Goal: Communication & Community: Answer question/provide support

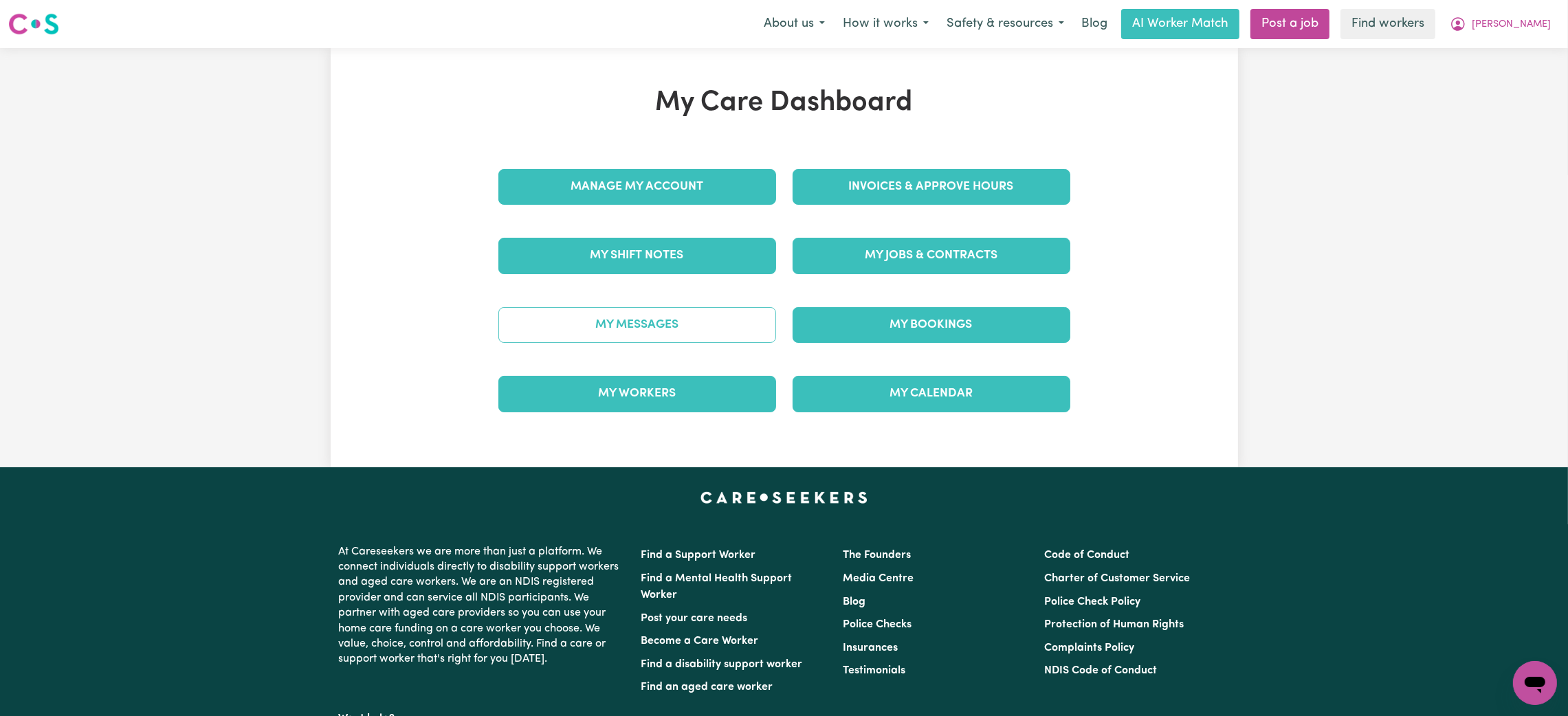
click at [608, 325] on link "My Messages" at bounding box center [637, 324] width 278 height 35
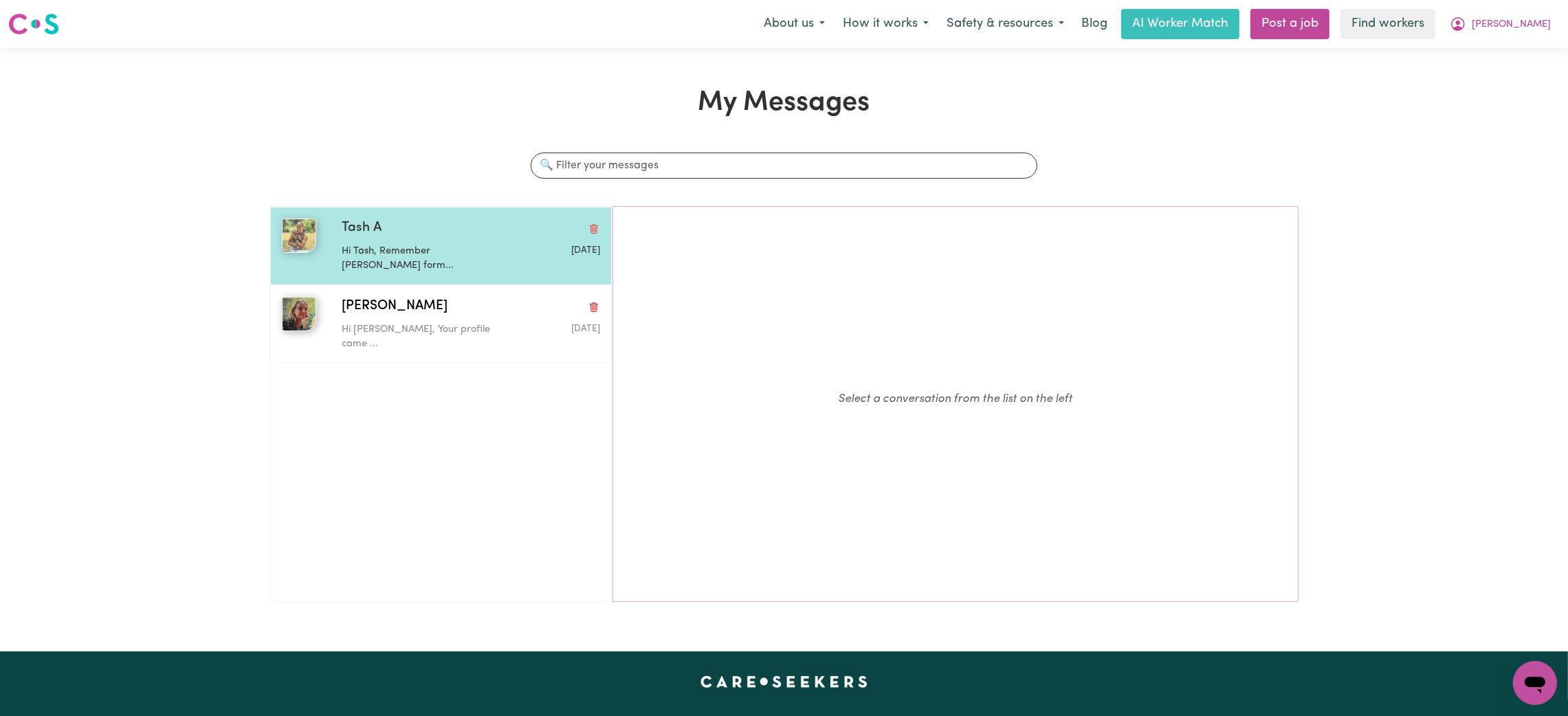
click at [460, 250] on p "Hi Tash, Remember [PERSON_NAME] form..." at bounding box center [428, 258] width 172 height 30
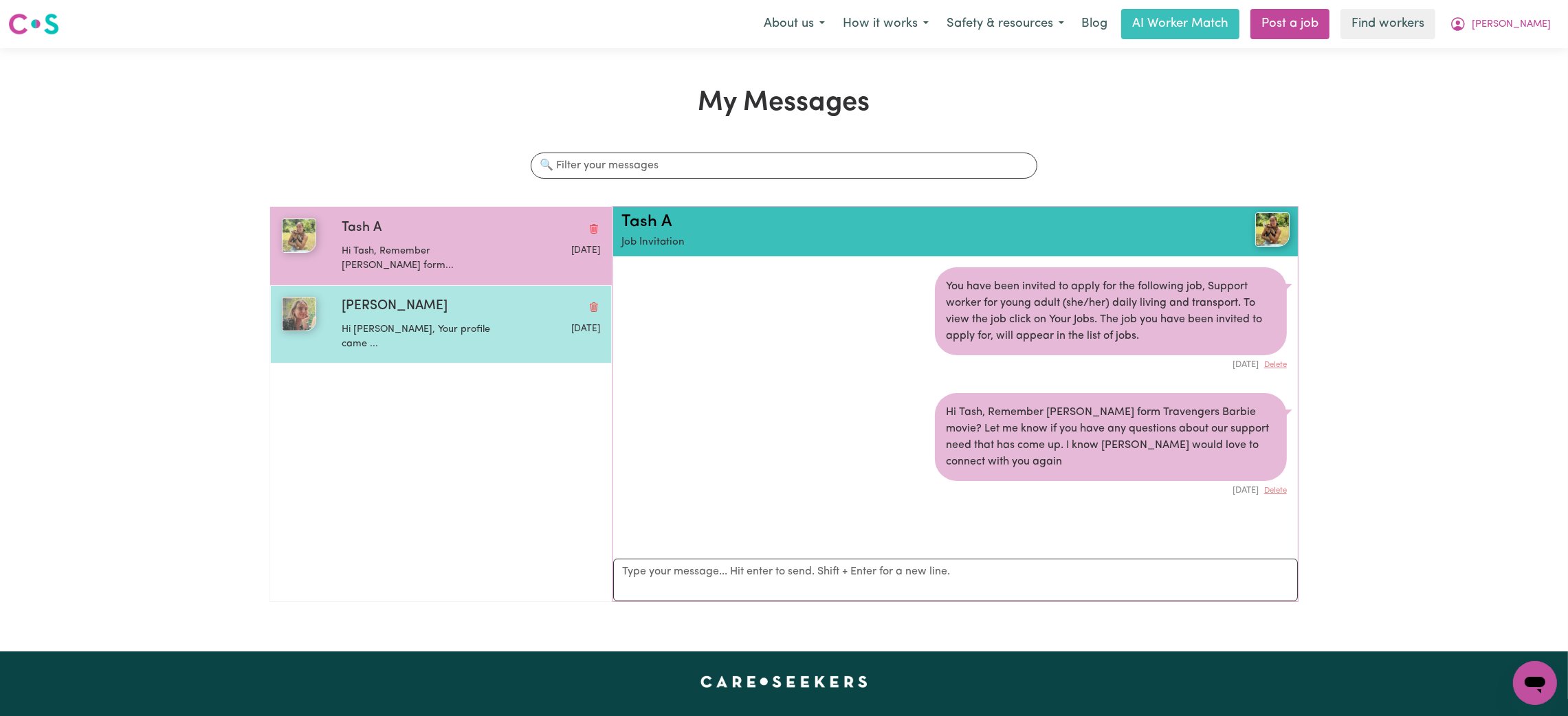
scroll to position [8, 0]
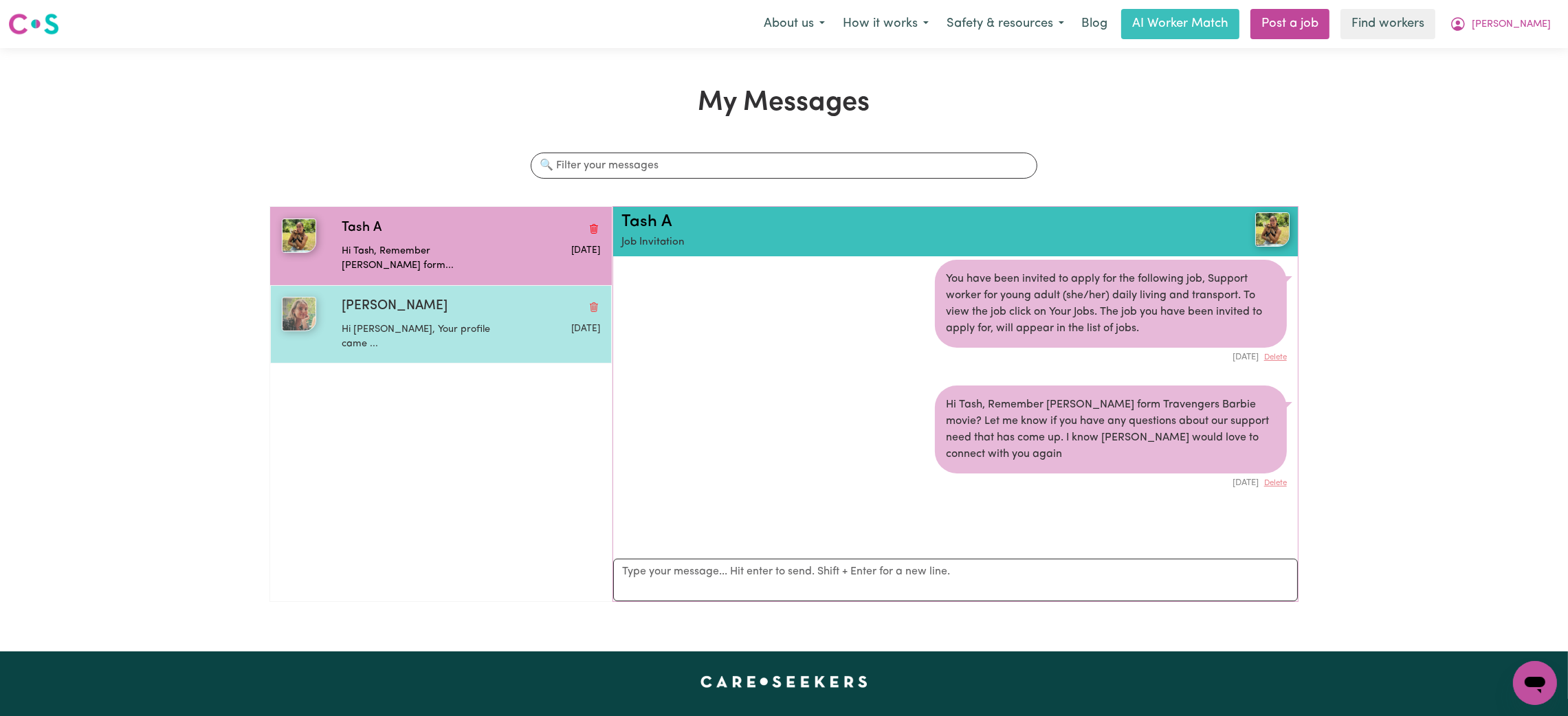
click at [469, 317] on div "Hi [PERSON_NAME], Your profile came ..." at bounding box center [428, 334] width 172 height 35
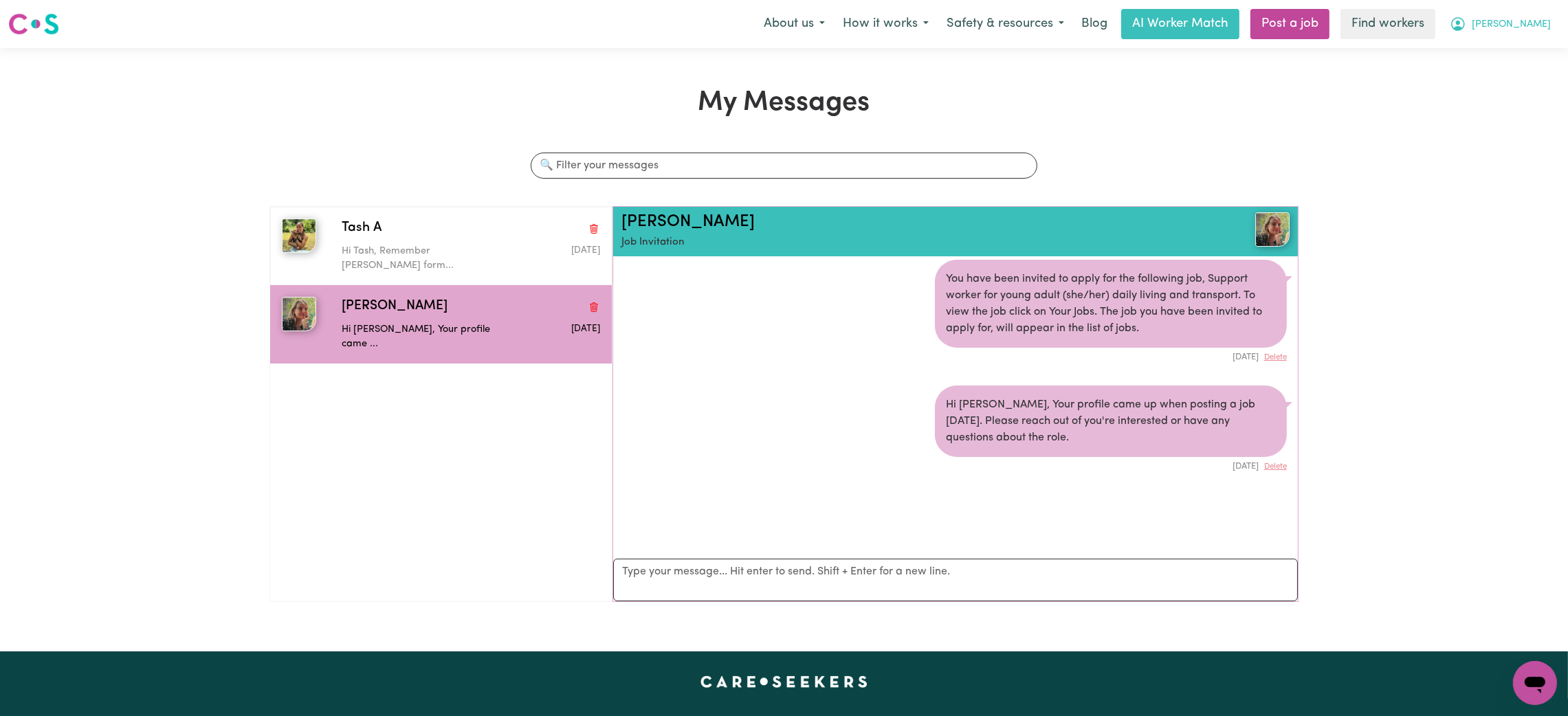
click at [1532, 13] on button "[PERSON_NAME]" at bounding box center [1501, 24] width 119 height 29
click at [1524, 57] on link "My Dashboard" at bounding box center [1505, 53] width 108 height 26
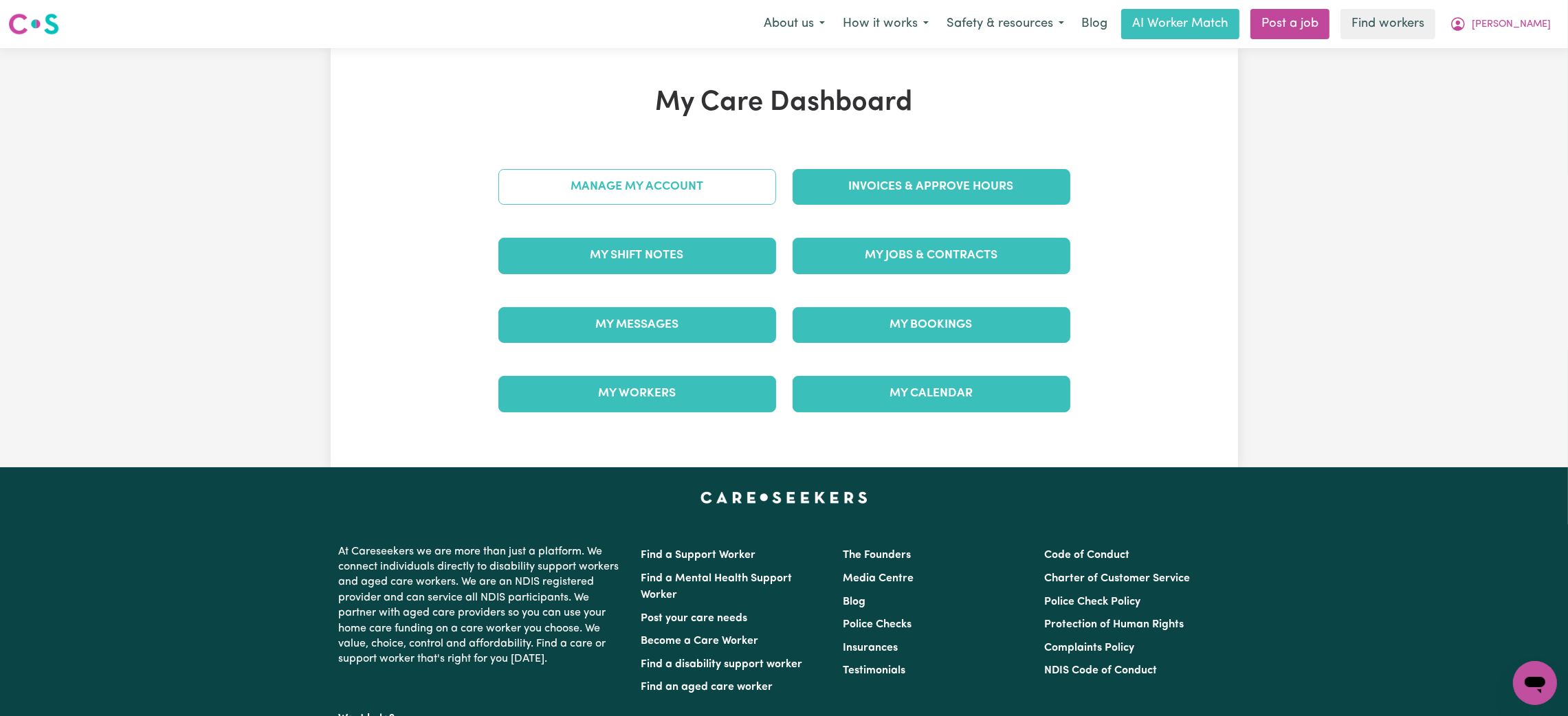
click at [686, 199] on link "Manage My Account" at bounding box center [637, 187] width 278 height 35
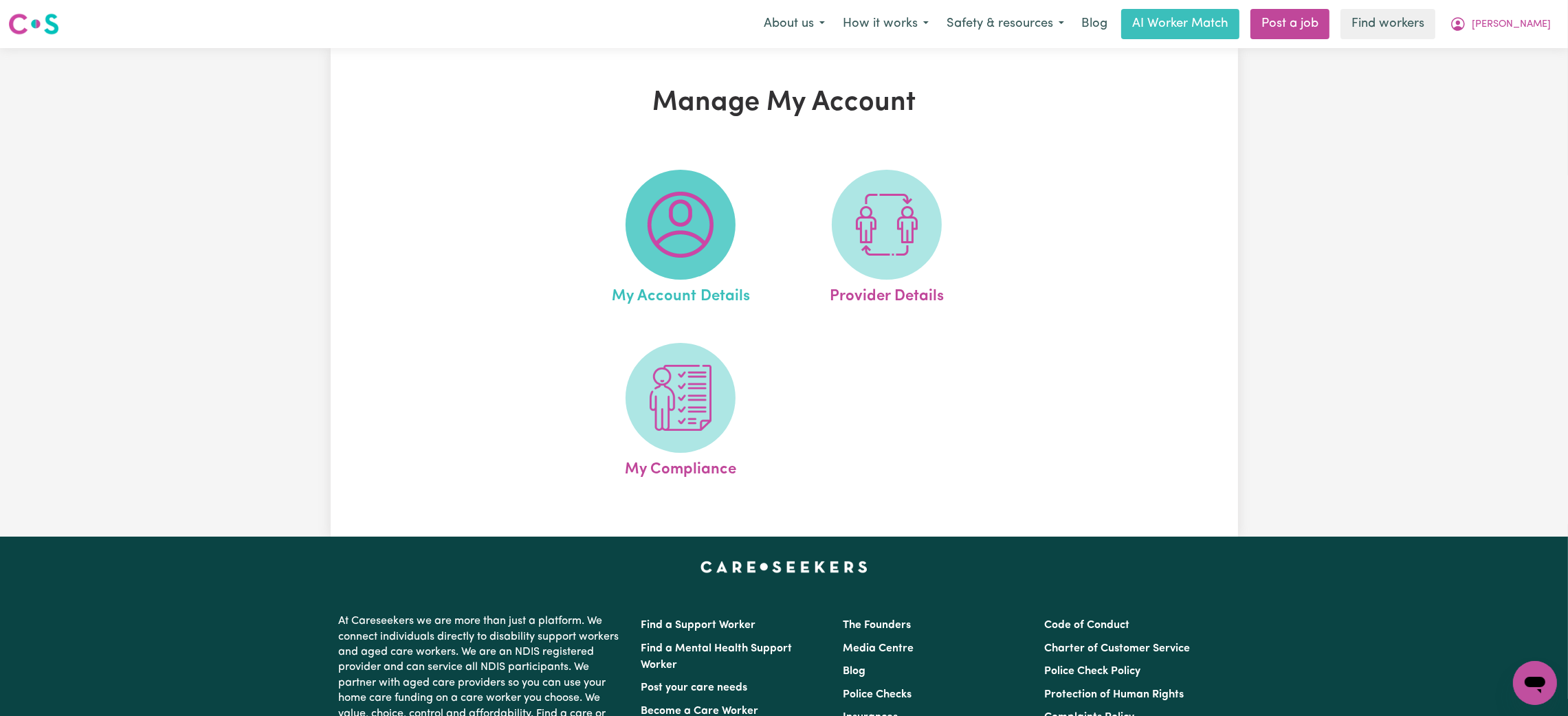
click at [707, 255] on img at bounding box center [680, 224] width 66 height 66
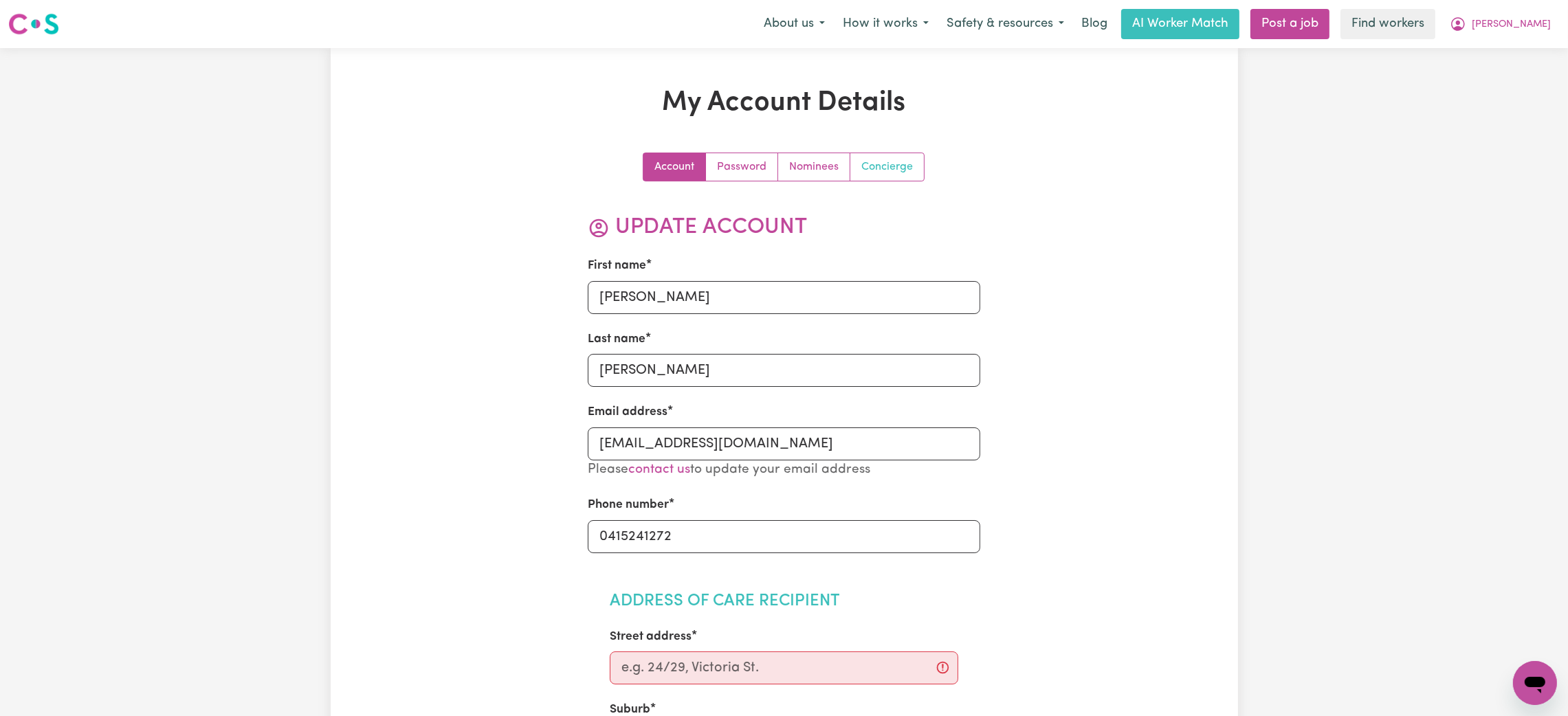
click at [874, 169] on link "Concierge" at bounding box center [887, 167] width 74 height 28
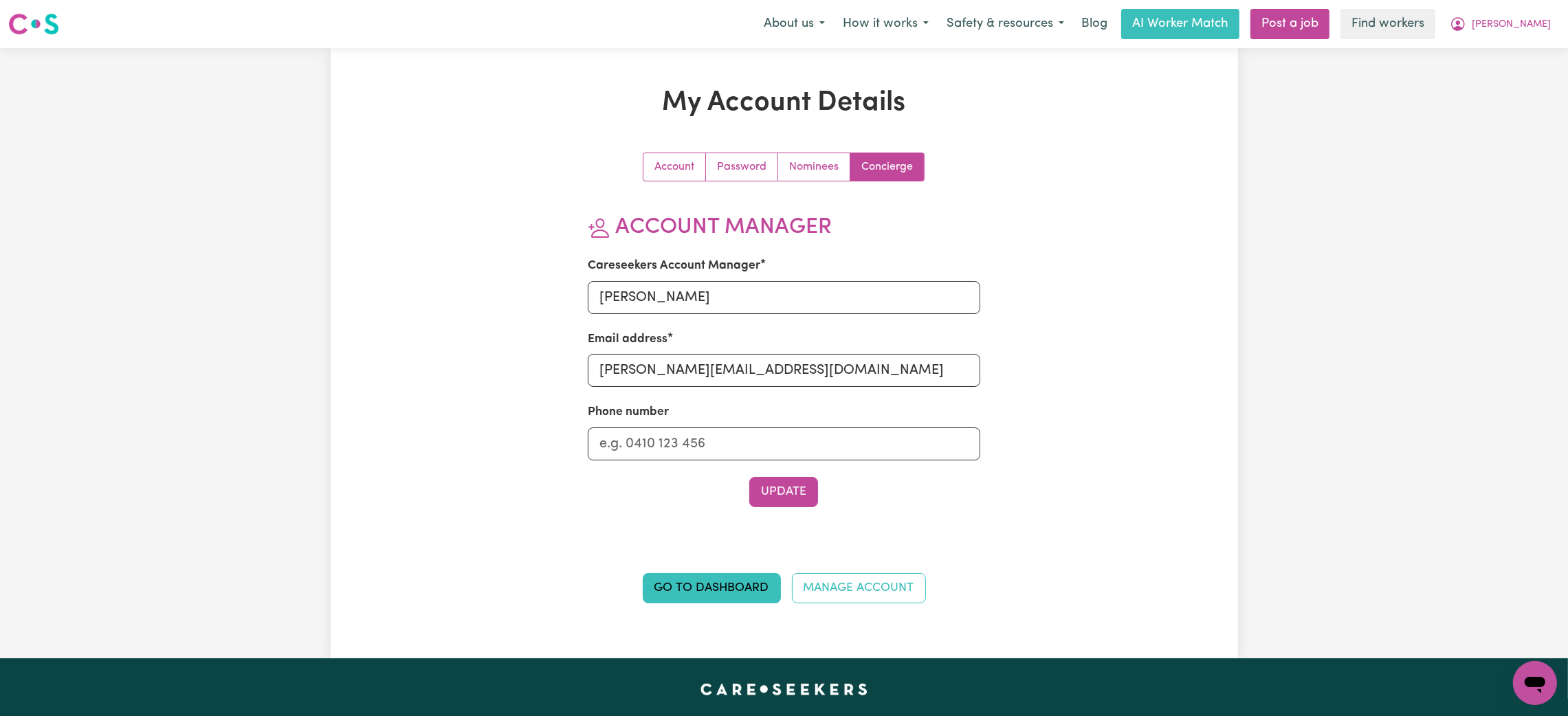
click at [1521, 39] on div "Menu About us How it works Safety & resources Blog AI Worker Match Post a job F…" at bounding box center [784, 24] width 1568 height 32
click at [1532, 22] on span "[PERSON_NAME]" at bounding box center [1511, 25] width 80 height 15
click at [1529, 53] on link "My Dashboard" at bounding box center [1505, 53] width 108 height 26
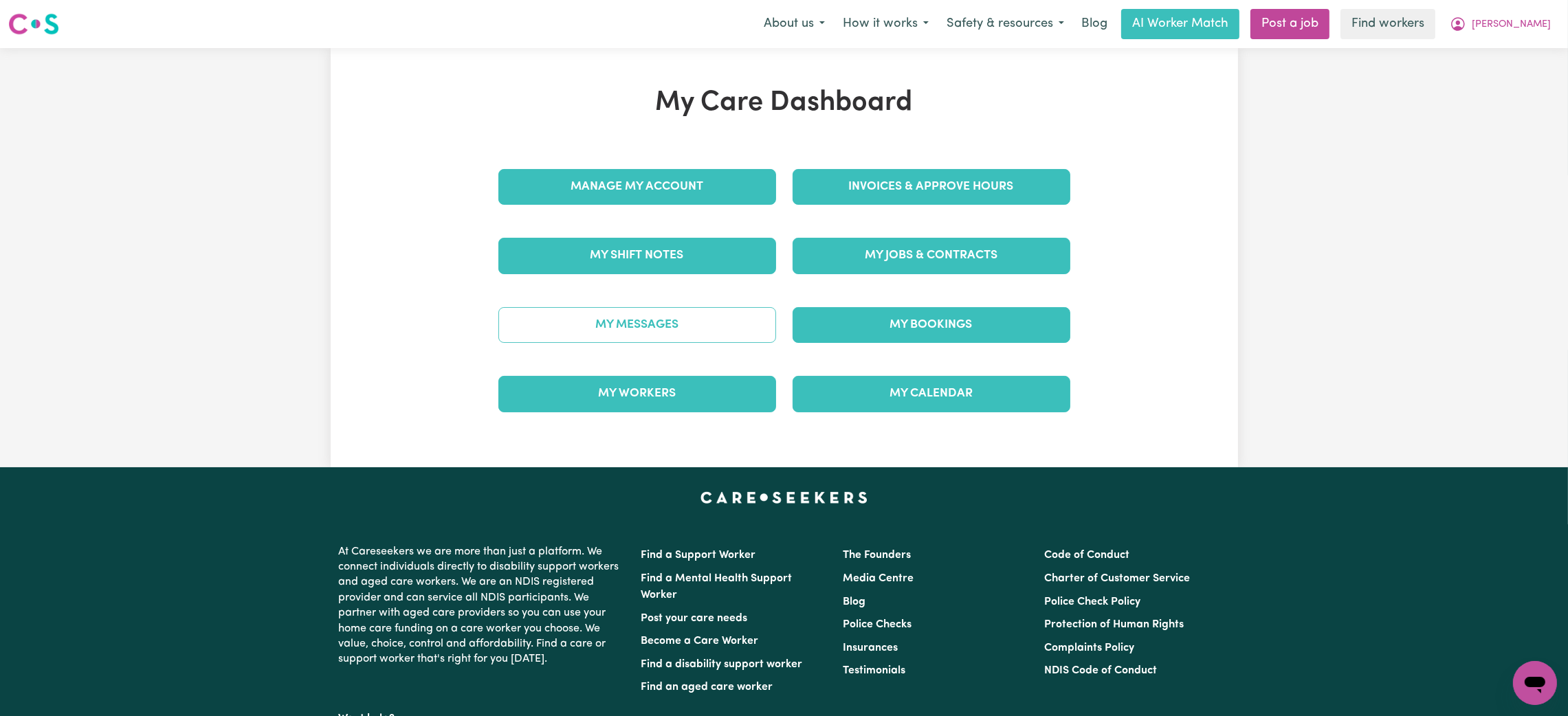
click at [661, 343] on link "My Messages" at bounding box center [637, 324] width 278 height 35
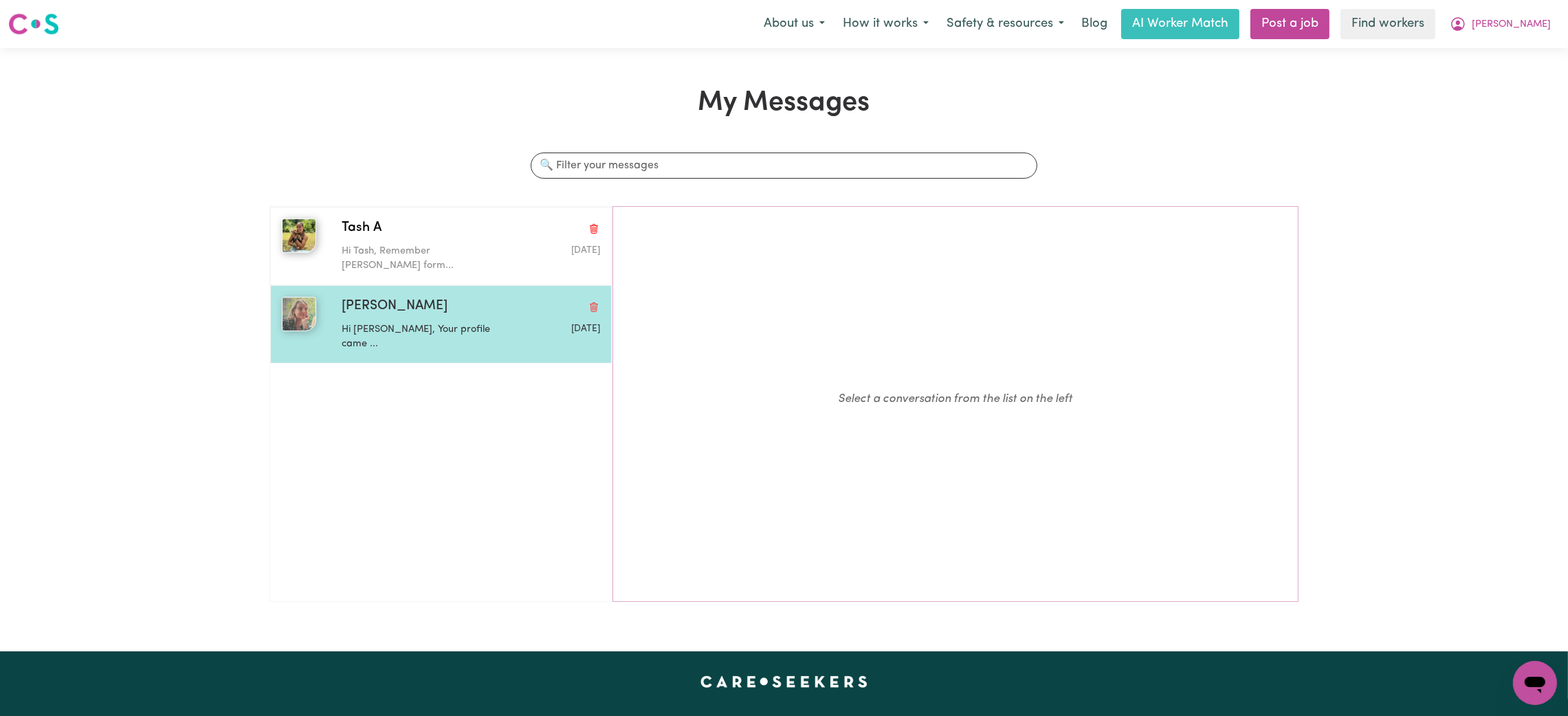
click at [422, 323] on p "Hi [PERSON_NAME], Your profile came ..." at bounding box center [428, 337] width 172 height 30
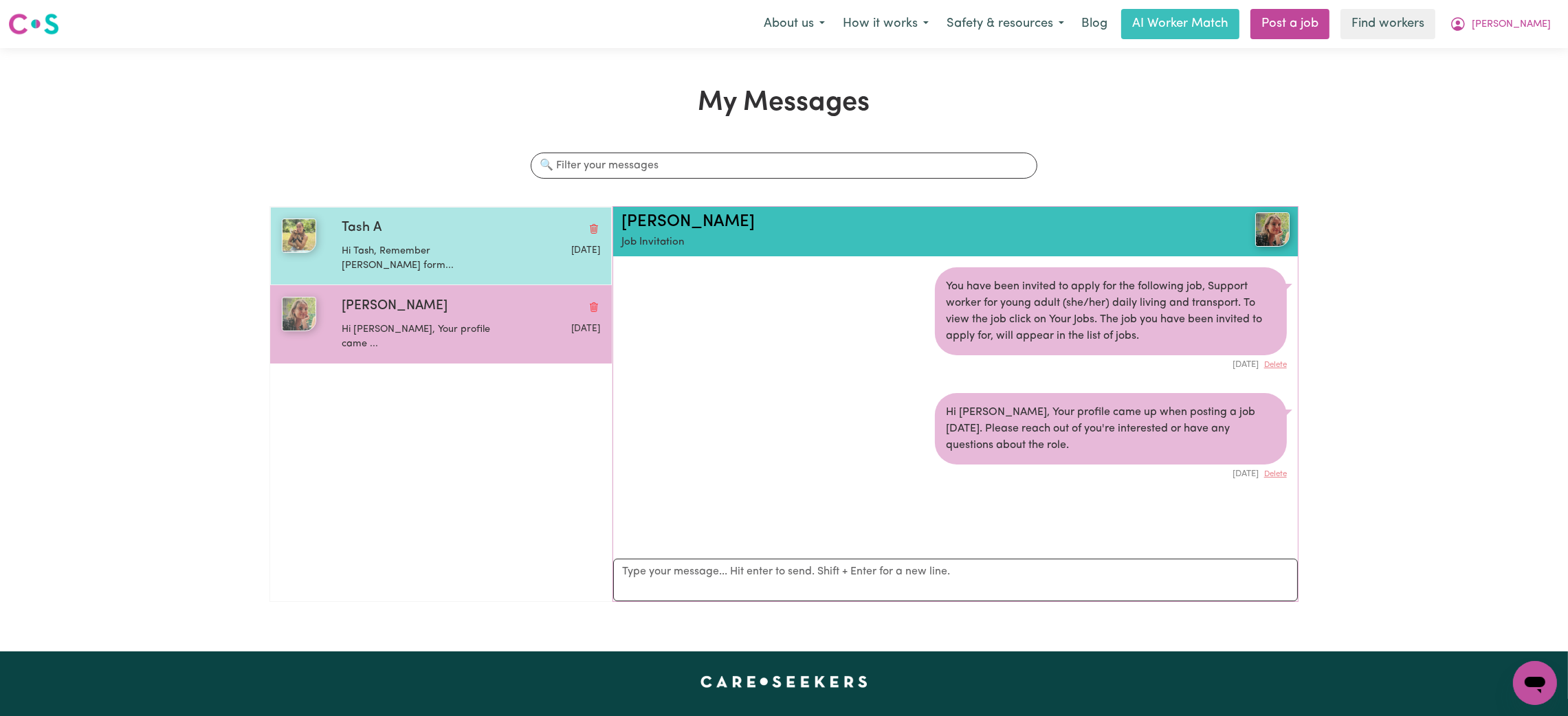
scroll to position [8, 0]
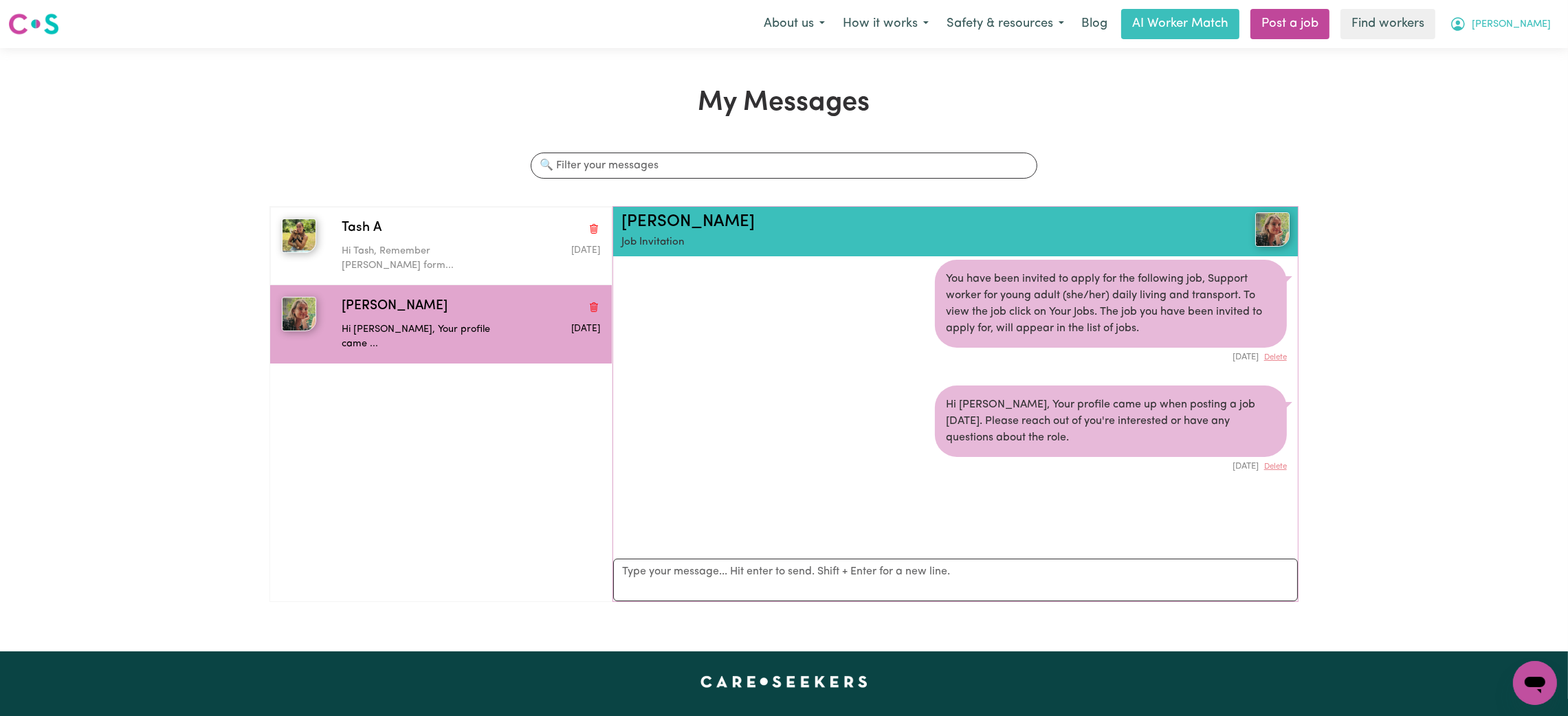
click at [1536, 31] on span "[PERSON_NAME]" at bounding box center [1511, 25] width 80 height 15
click at [1507, 81] on link "Logout" at bounding box center [1505, 78] width 108 height 26
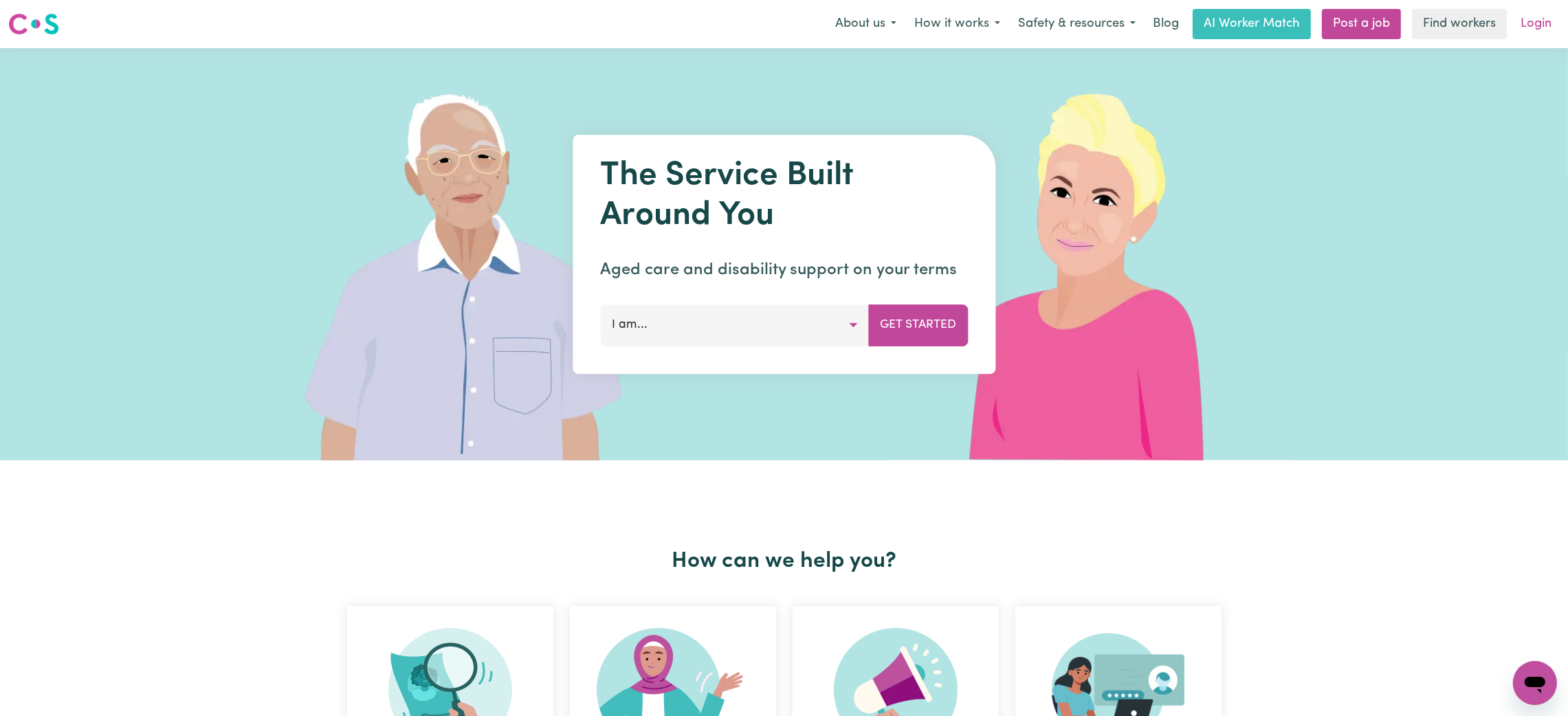
click at [1544, 13] on link "Login" at bounding box center [1536, 24] width 48 height 31
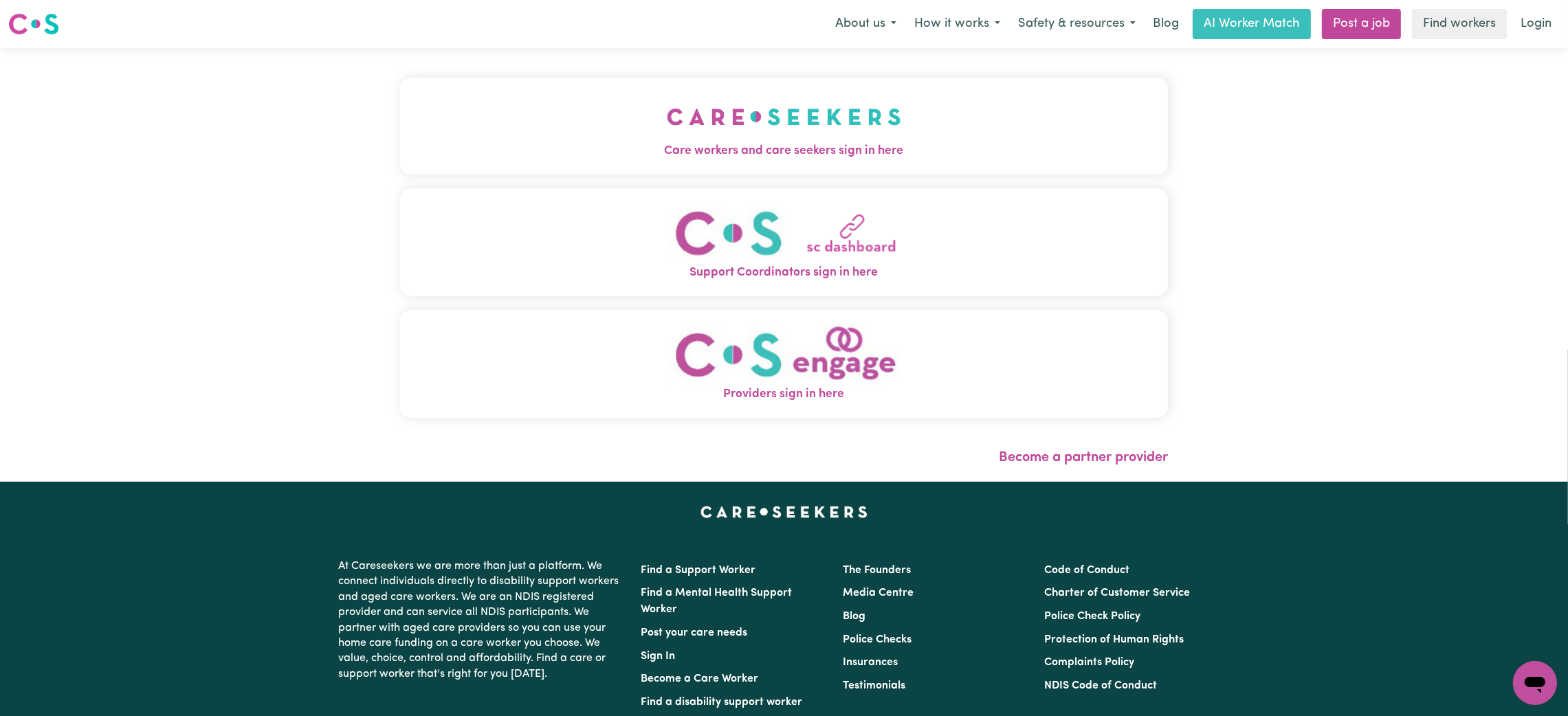
click at [766, 110] on img "Care workers and care seekers sign in here" at bounding box center [784, 116] width 235 height 51
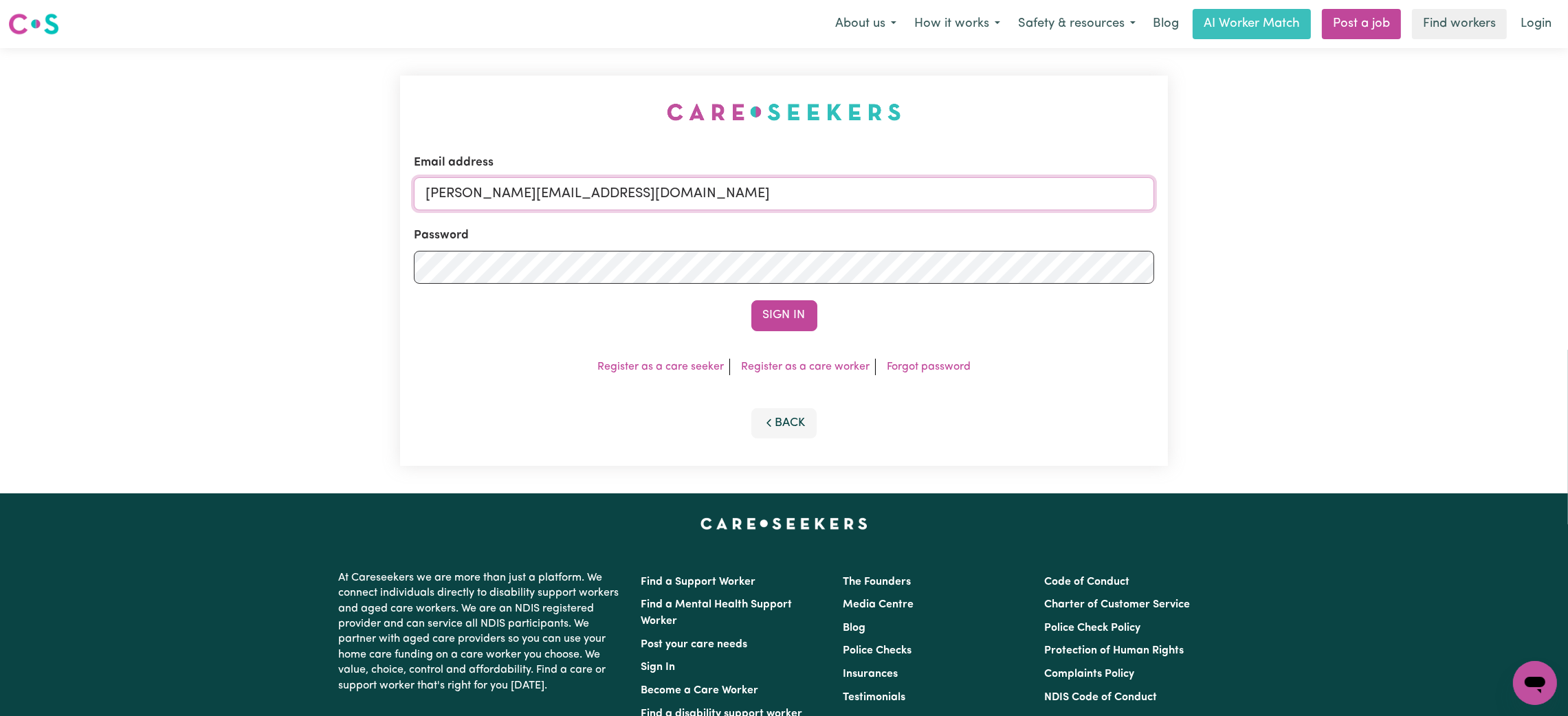
click at [510, 189] on input "[PERSON_NAME][EMAIL_ADDRESS][DOMAIN_NAME]" at bounding box center [784, 193] width 740 height 33
drag, startPoint x: 500, startPoint y: 197, endPoint x: 873, endPoint y: 201, distance: 373.0
click at [873, 201] on input "[EMAIL_ADDRESS][PERSON_NAME][DOMAIN_NAME]" at bounding box center [784, 193] width 740 height 33
type input "superuser~[EMAIL_ADDRESS][PERSON_NAME][DOMAIN_NAME]"
click at [764, 315] on button "Sign In" at bounding box center [784, 316] width 66 height 31
